Goal: Task Accomplishment & Management: Manage account settings

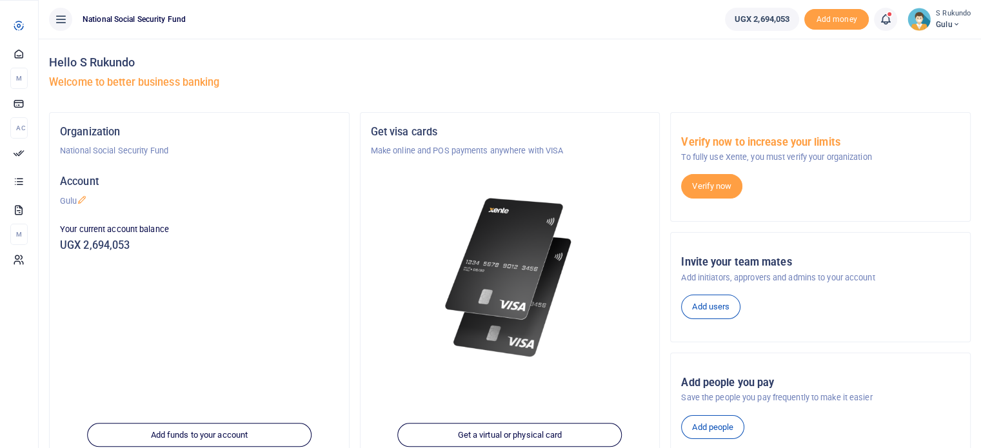
click at [0, 0] on span "Approvals" at bounding box center [0, 0] width 0 height 0
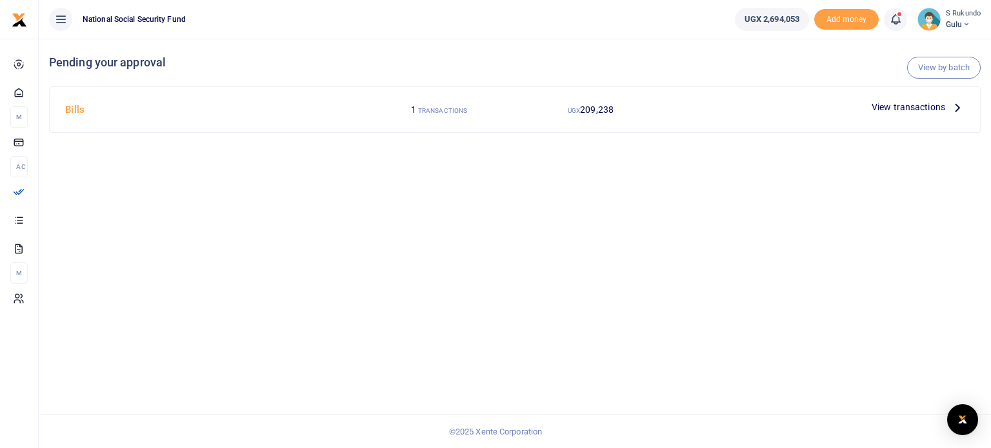
click at [157, 306] on div "View by batch Pending your approval Bills 1 TRANSACTIONS UGX 209,238 View trans…" at bounding box center [515, 244] width 952 height 410
click at [953, 105] on icon at bounding box center [957, 107] width 14 height 14
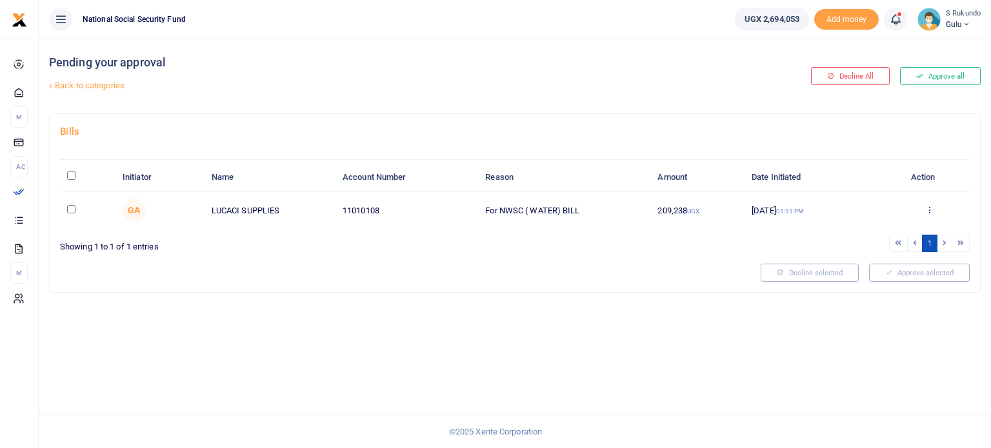
click at [926, 208] on icon at bounding box center [929, 209] width 8 height 9
click at [880, 233] on link "Approve" at bounding box center [882, 231] width 102 height 18
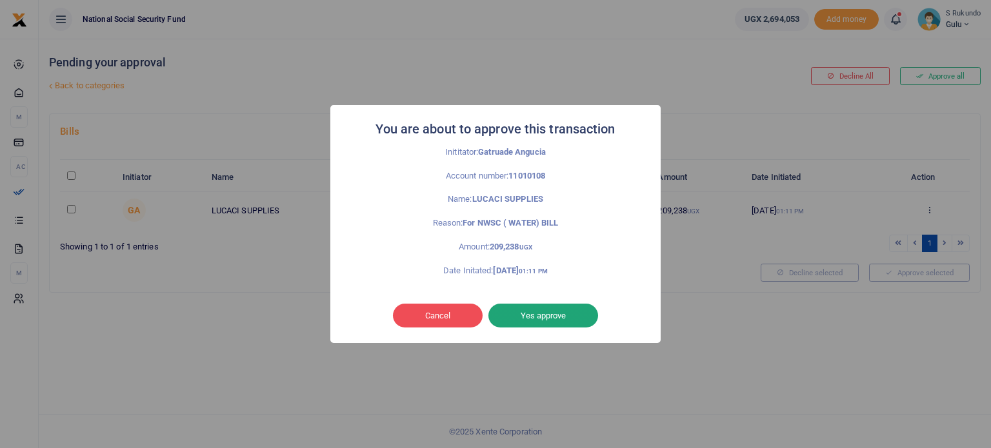
click at [560, 310] on button "Yes approve" at bounding box center [543, 316] width 110 height 25
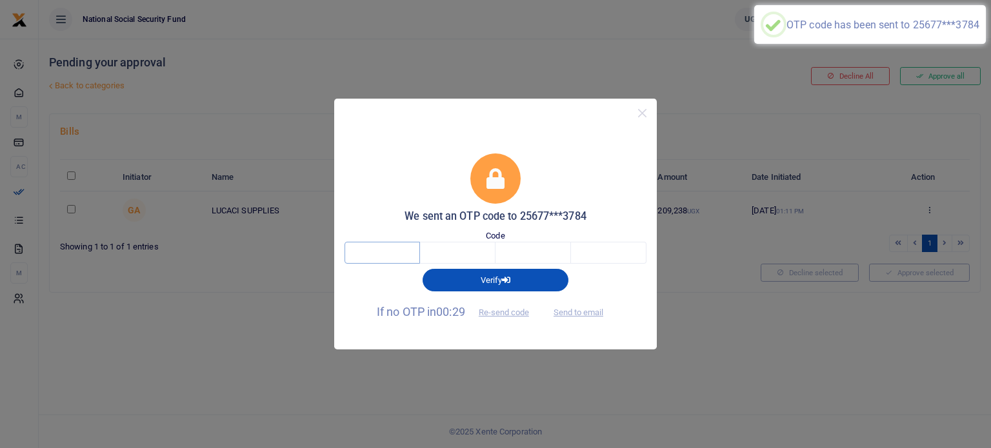
click at [397, 255] on input "text" at bounding box center [381, 253] width 75 height 22
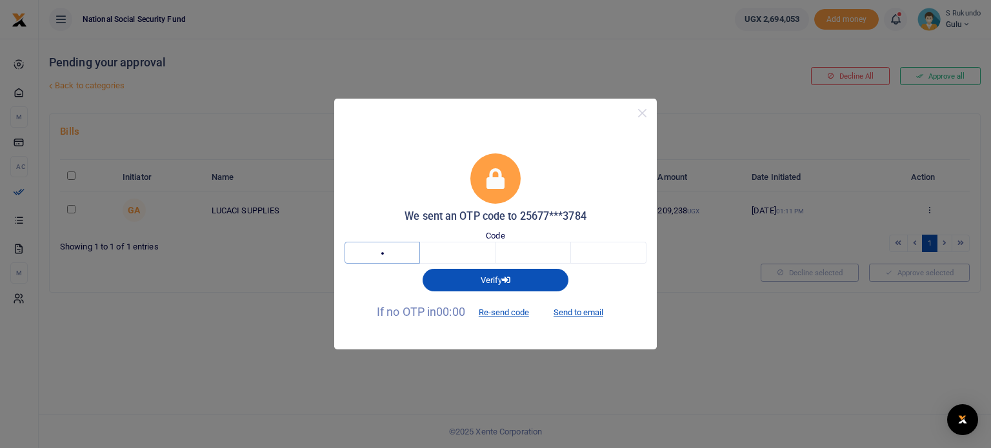
type input "9"
type input "6"
type input "8"
type input "7"
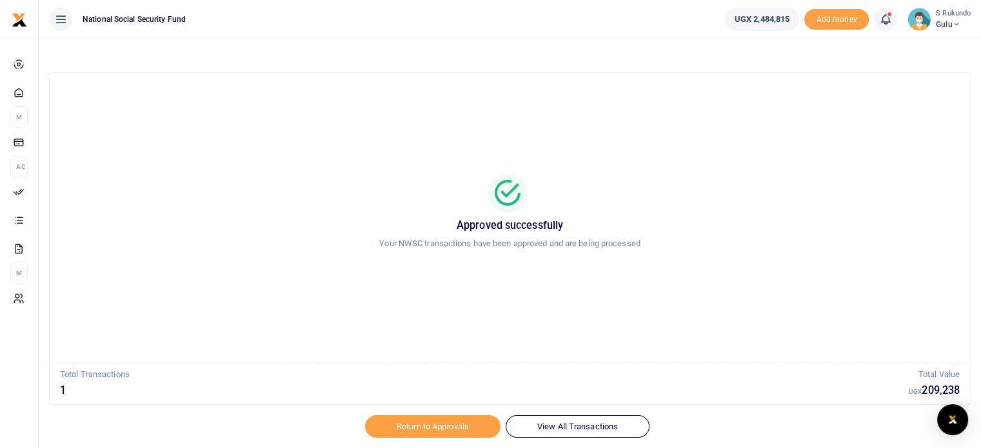
click at [802, 188] on div at bounding box center [509, 193] width 889 height 39
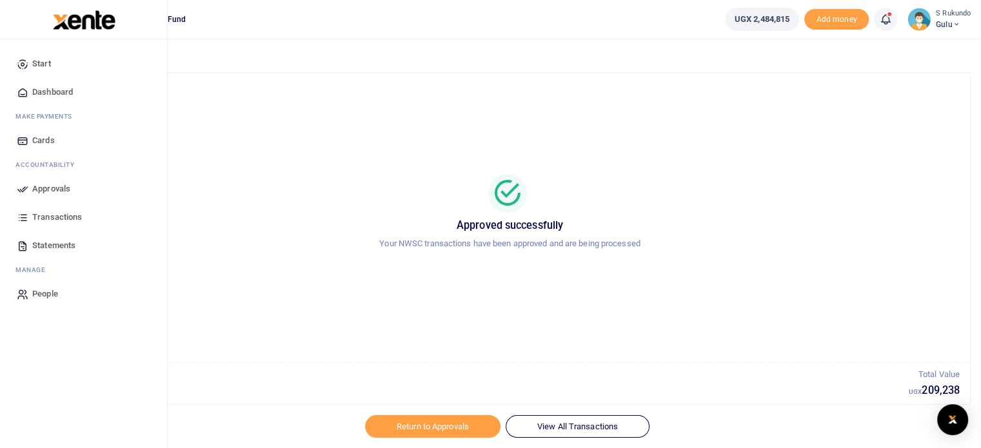
click at [50, 190] on span "Approvals" at bounding box center [51, 189] width 38 height 13
click at [61, 188] on span "Approvals" at bounding box center [51, 189] width 38 height 13
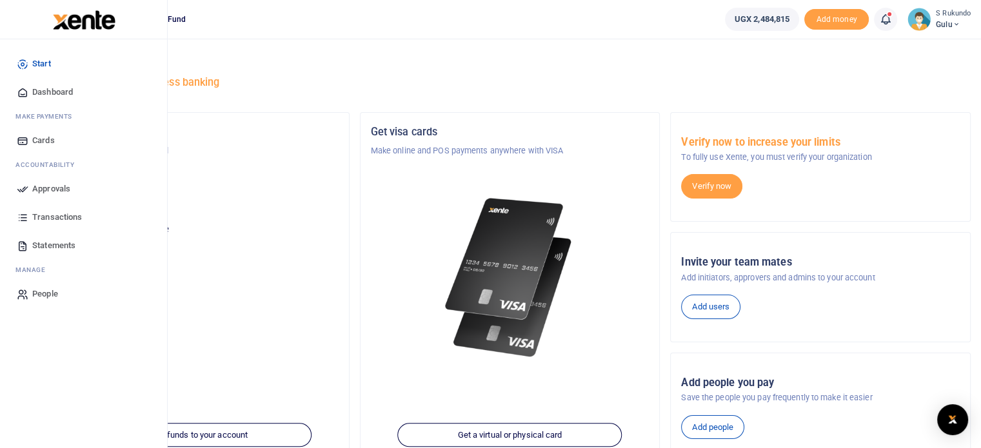
click at [44, 184] on span "Approvals" at bounding box center [51, 189] width 38 height 13
click at [42, 188] on span "Approvals" at bounding box center [51, 189] width 38 height 13
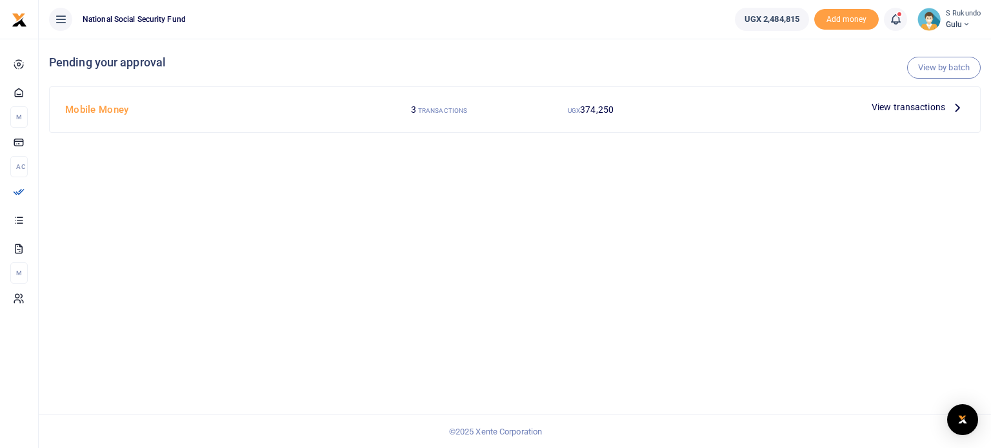
click at [956, 108] on icon at bounding box center [957, 107] width 14 height 14
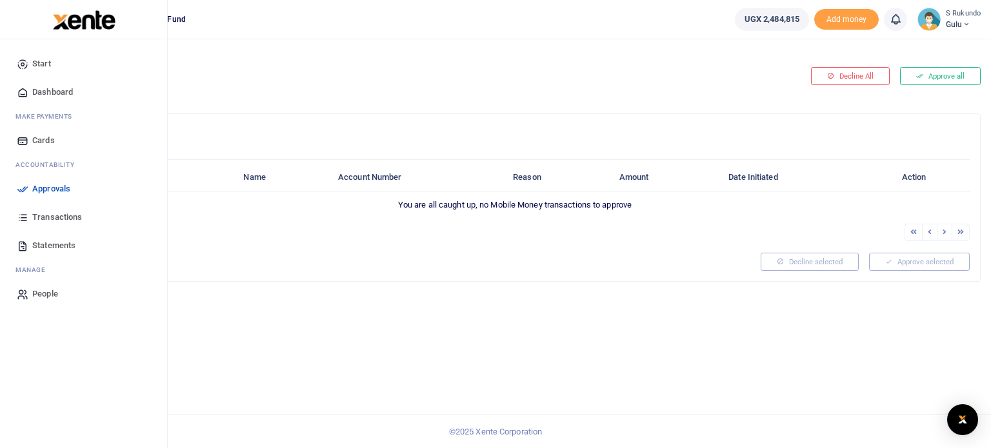
click at [45, 184] on span "Approvals" at bounding box center [51, 189] width 38 height 13
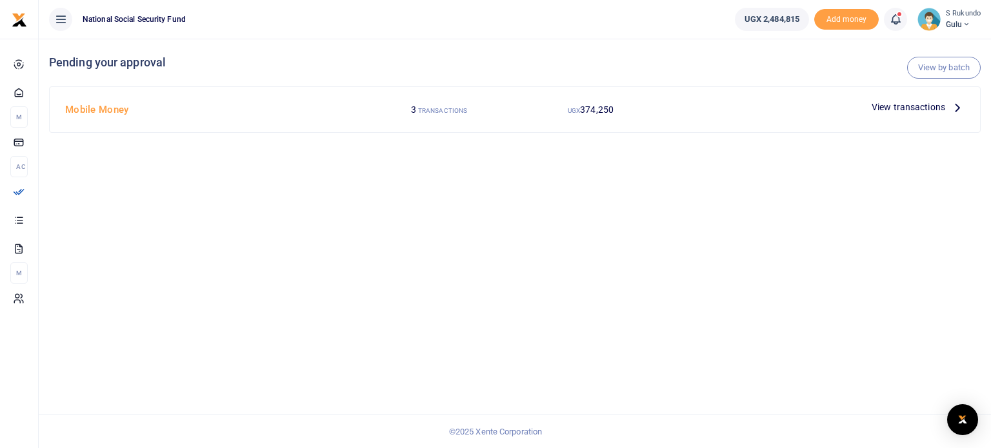
click at [935, 106] on span "View transactions" at bounding box center [908, 107] width 74 height 14
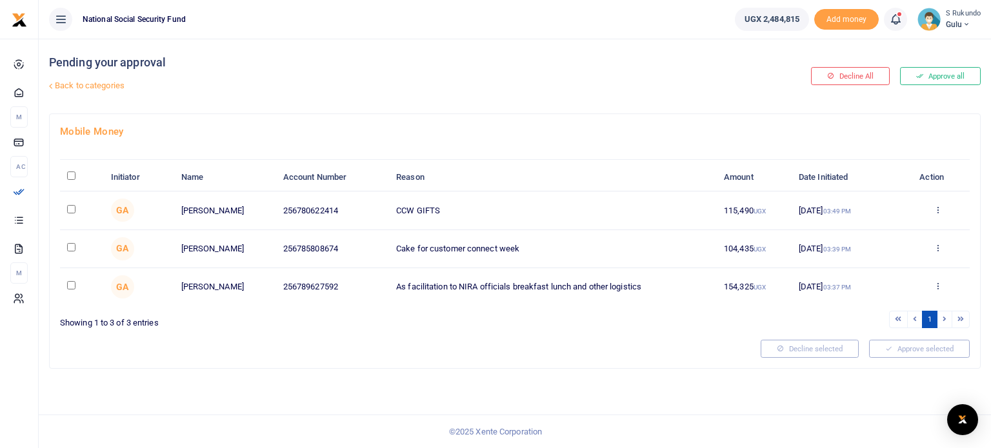
click at [70, 172] on input "\a \a : activate to sort column descending" at bounding box center [71, 176] width 8 height 8
checkbox input "true"
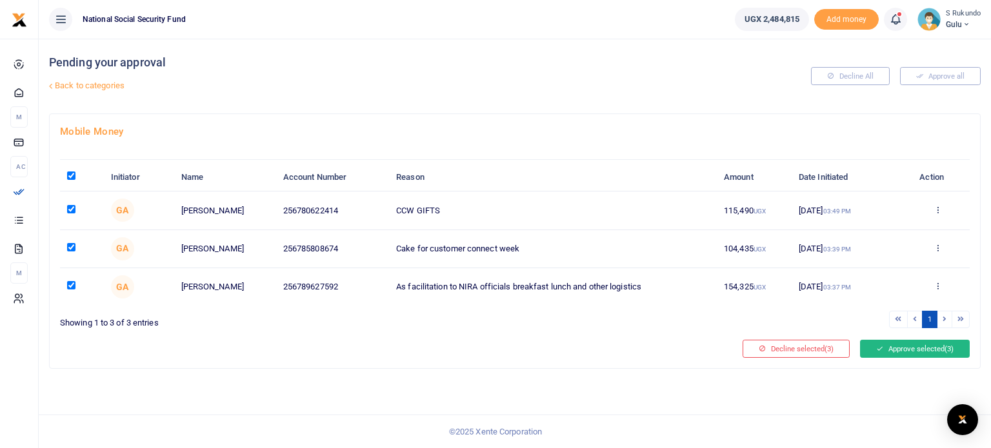
click at [924, 346] on button "Approve selected (3)" at bounding box center [915, 349] width 110 height 18
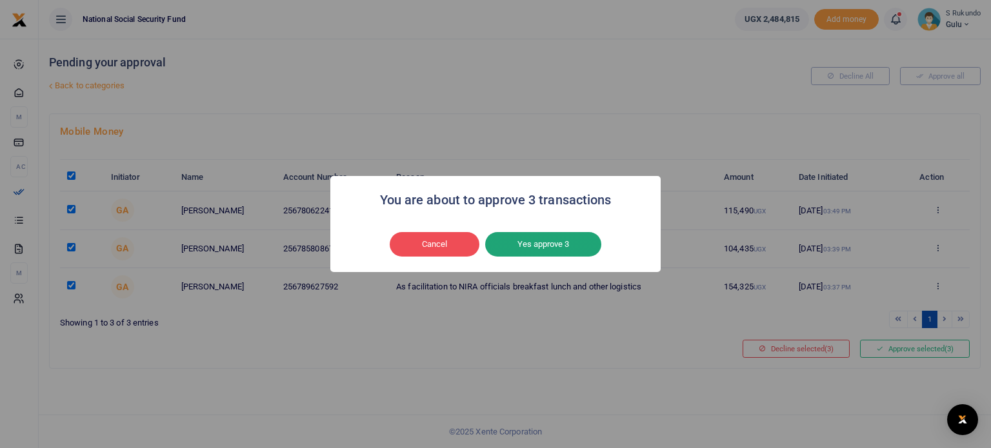
click at [535, 244] on button "Yes approve 3" at bounding box center [543, 244] width 116 height 25
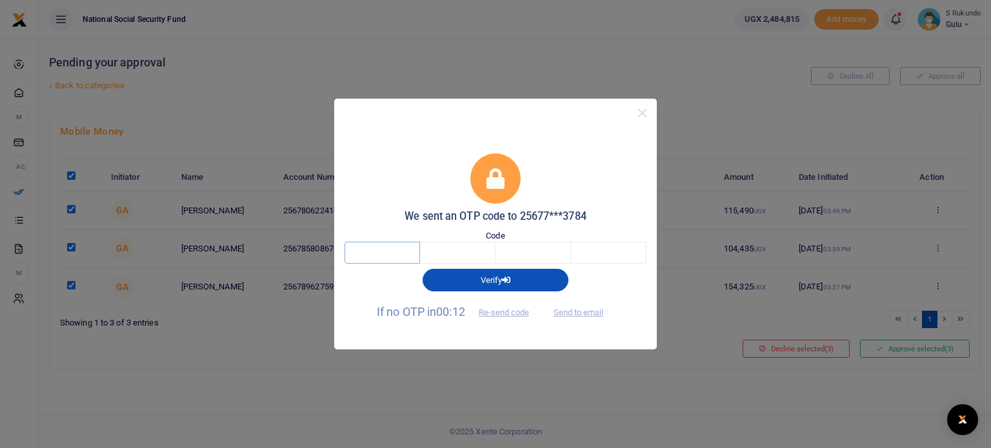
click at [408, 252] on input "text" at bounding box center [381, 253] width 75 height 22
type input "8"
type input "9"
type input "8"
type input "2"
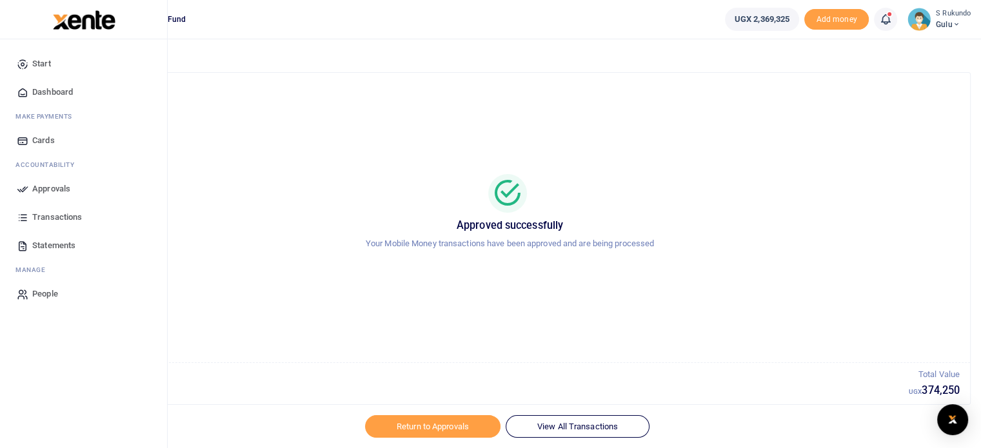
click at [38, 187] on span "Approvals" at bounding box center [51, 189] width 38 height 13
